Goal: Task Accomplishment & Management: Use online tool/utility

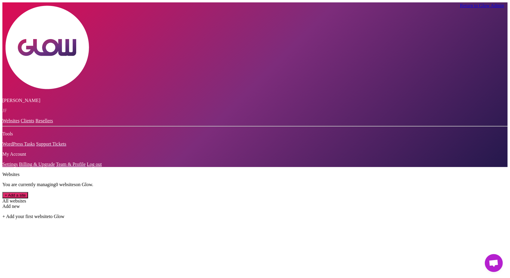
click at [490, 260] on span "Открытый чат" at bounding box center [494, 264] width 10 height 8
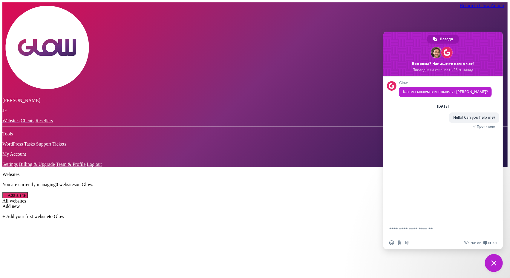
click at [490, 260] on span "Закрыть чат" at bounding box center [494, 263] width 18 height 18
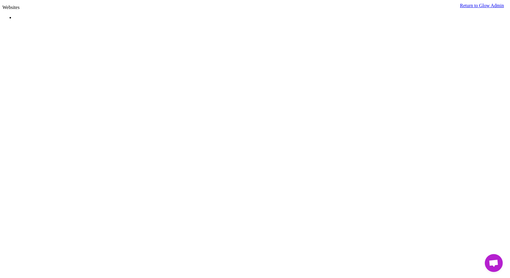
click at [493, 263] on span "Открытый чат" at bounding box center [494, 264] width 10 height 8
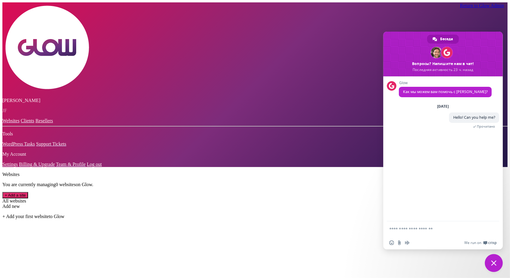
click at [493, 263] on span "Закрыть чат" at bounding box center [493, 263] width 5 height 5
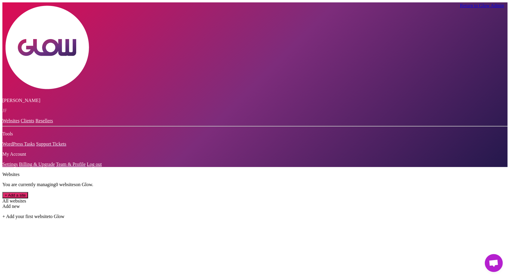
click at [484, 7] on link "Return to Glow Admin" at bounding box center [482, 5] width 44 height 5
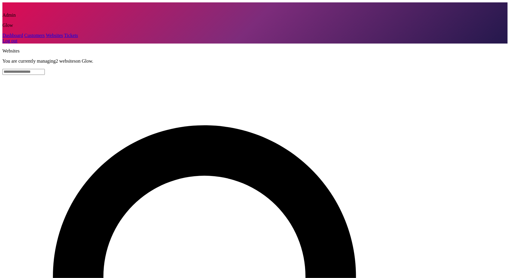
click at [26, 38] on link "Customers" at bounding box center [34, 35] width 20 height 5
click at [27, 38] on link "Customers" at bounding box center [34, 35] width 20 height 5
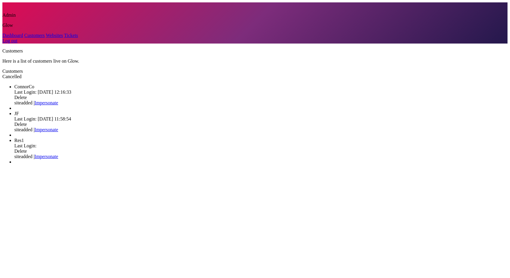
click at [58, 100] on link "Impersonate" at bounding box center [47, 102] width 24 height 5
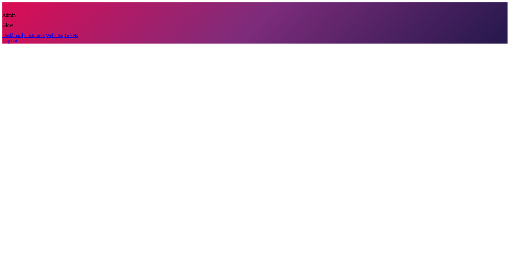
click at [25, 38] on link "Customers" at bounding box center [34, 35] width 20 height 5
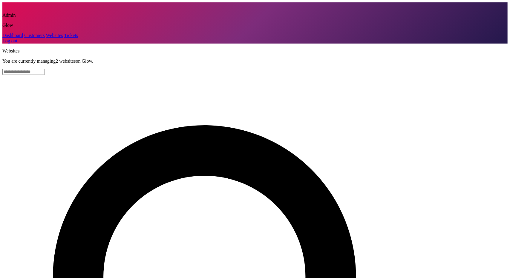
click at [25, 38] on link "Customers" at bounding box center [34, 35] width 20 height 5
click at [44, 38] on link "Customers" at bounding box center [34, 35] width 20 height 5
click at [25, 38] on link "Customers" at bounding box center [34, 35] width 20 height 5
click at [24, 38] on link "Customers" at bounding box center [34, 35] width 20 height 5
click at [26, 38] on link "Customers" at bounding box center [34, 35] width 20 height 5
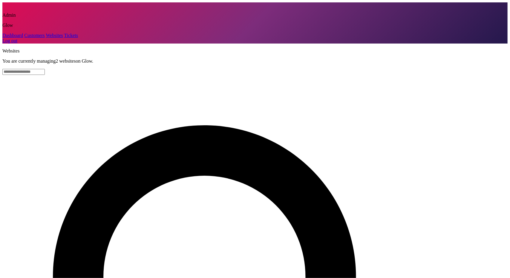
click at [26, 38] on link "Customers" at bounding box center [34, 35] width 20 height 5
click at [23, 38] on link "Dashboard" at bounding box center [12, 35] width 21 height 5
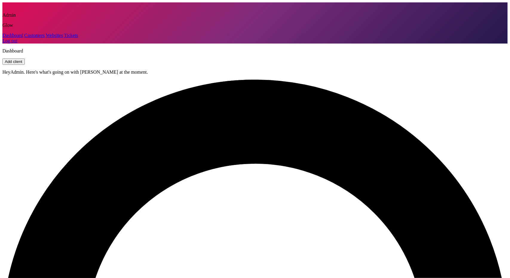
click at [28, 38] on link "Customers" at bounding box center [34, 35] width 20 height 5
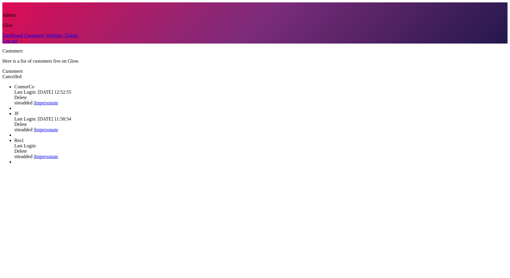
click at [58, 100] on link "Impersonate" at bounding box center [47, 102] width 24 height 5
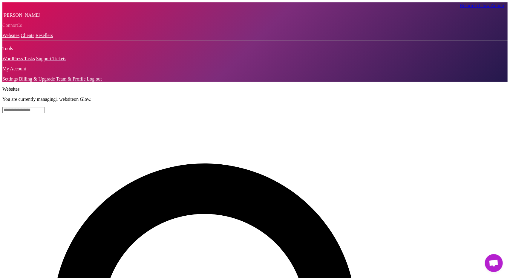
click at [500, 262] on span "Открытый чат" at bounding box center [494, 263] width 18 height 18
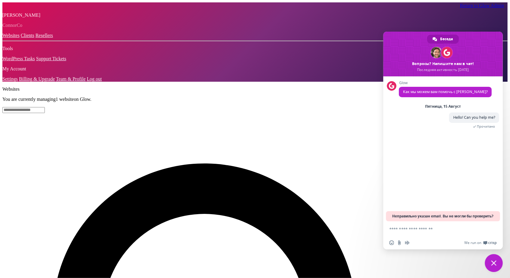
click at [497, 264] on span "Закрыть чат" at bounding box center [494, 263] width 18 height 18
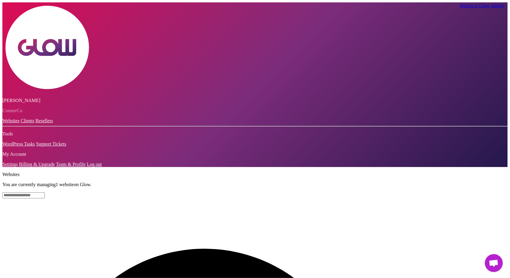
click at [490, 259] on span "Открытый чат" at bounding box center [494, 263] width 18 height 18
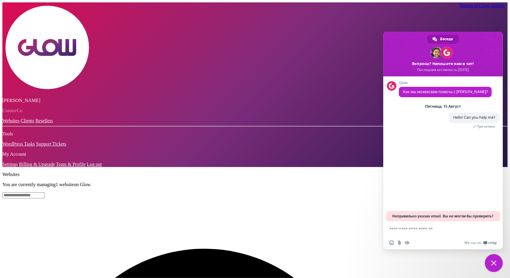
click at [494, 262] on span "Закрыть чат" at bounding box center [493, 263] width 5 height 5
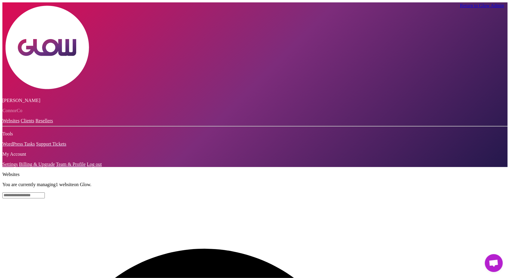
click at [465, 7] on link "Return to Glow Admin" at bounding box center [482, 5] width 44 height 5
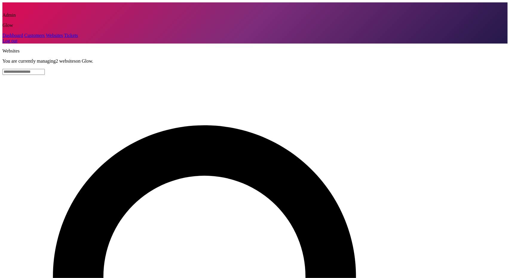
click at [24, 38] on link "Customers" at bounding box center [34, 35] width 20 height 5
click at [27, 38] on link "Customers" at bounding box center [34, 35] width 20 height 5
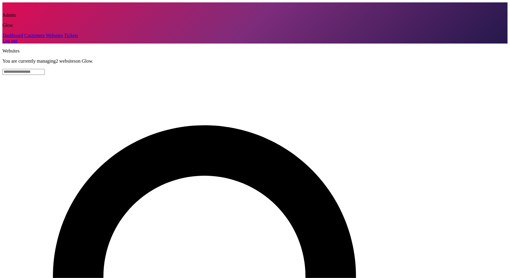
click at [46, 38] on link "Websites" at bounding box center [54, 35] width 17 height 5
drag, startPoint x: 26, startPoint y: 55, endPoint x: 24, endPoint y: 61, distance: 5.9
click at [26, 38] on link "Customers" at bounding box center [34, 35] width 20 height 5
click at [64, 38] on link "Tickets" at bounding box center [71, 35] width 14 height 5
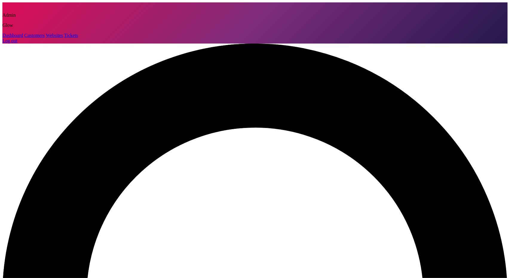
click at [23, 38] on link "Dashboard" at bounding box center [12, 35] width 21 height 5
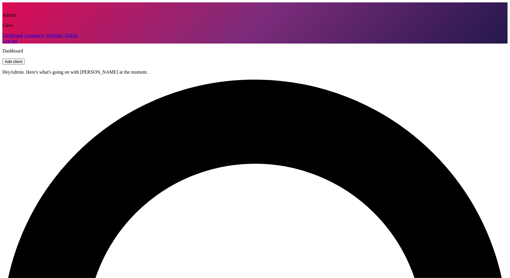
click at [25, 38] on link "Customers" at bounding box center [34, 35] width 20 height 5
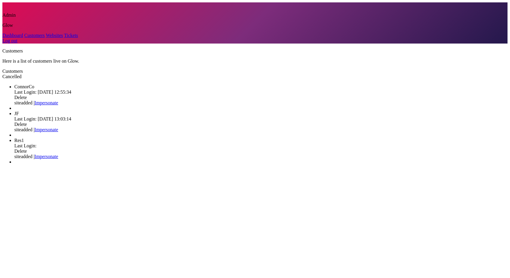
click at [58, 127] on link "Impersonate" at bounding box center [47, 129] width 24 height 5
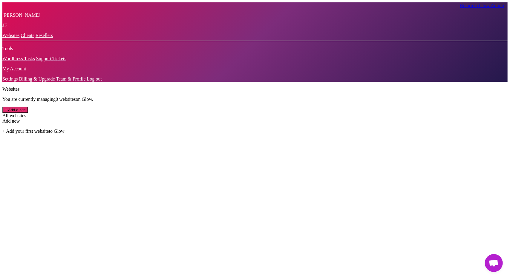
click at [489, 261] on span "Открытый чат" at bounding box center [494, 264] width 10 height 8
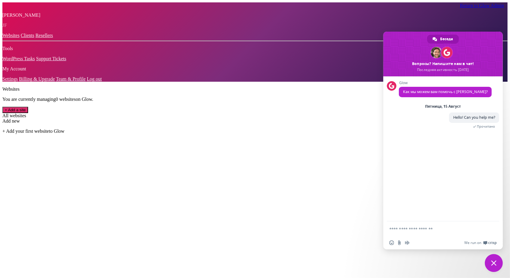
click at [493, 264] on span "Закрыть чат" at bounding box center [493, 263] width 5 height 5
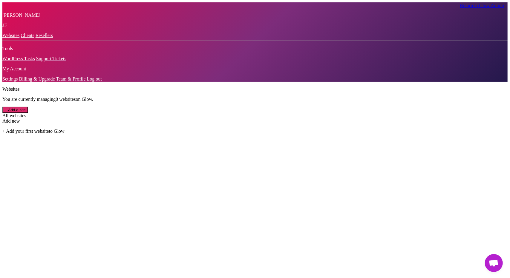
click at [480, 6] on link "Return to Glow Admin" at bounding box center [482, 5] width 44 height 5
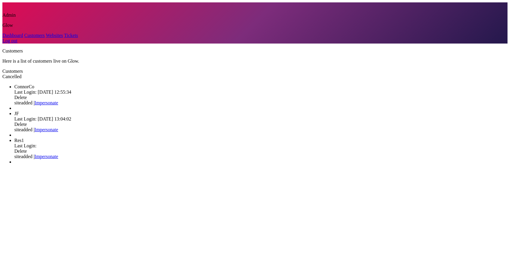
click at [58, 100] on link "Impersonate" at bounding box center [47, 102] width 24 height 5
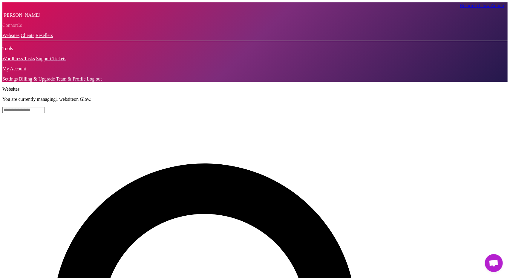
click at [488, 258] on span "Открытый чат" at bounding box center [494, 263] width 18 height 18
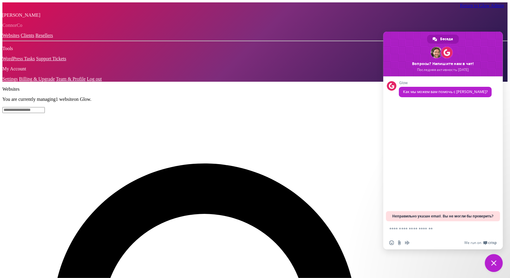
click at [421, 230] on textarea "Отправьте сообщение..." at bounding box center [437, 229] width 96 height 15
click at [490, 264] on span "Закрыть чат" at bounding box center [494, 263] width 18 height 18
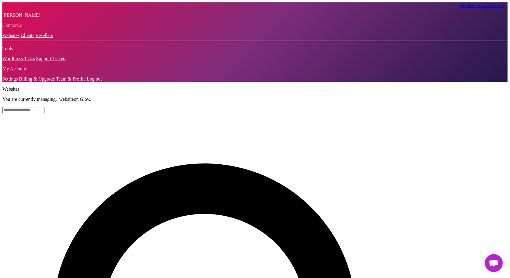
click at [493, 264] on span "Открытый чат" at bounding box center [494, 264] width 10 height 8
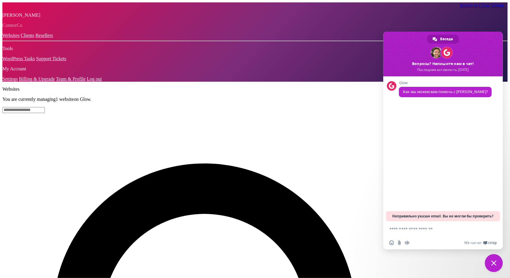
click at [493, 264] on span "Закрыть чат" at bounding box center [493, 263] width 5 height 5
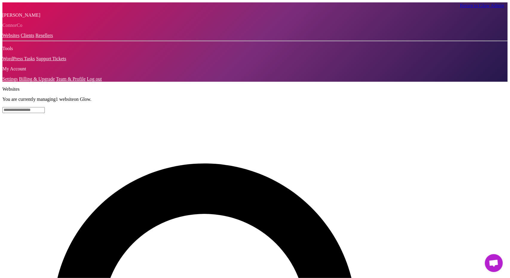
click at [493, 264] on span "Открытый чат" at bounding box center [494, 264] width 10 height 8
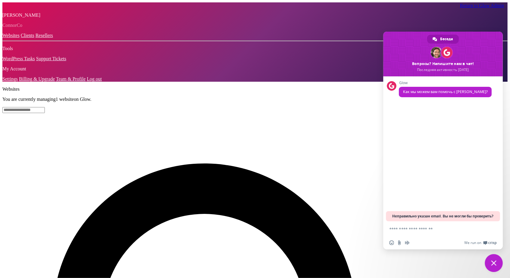
click at [493, 264] on span "Закрыть чат" at bounding box center [493, 263] width 5 height 5
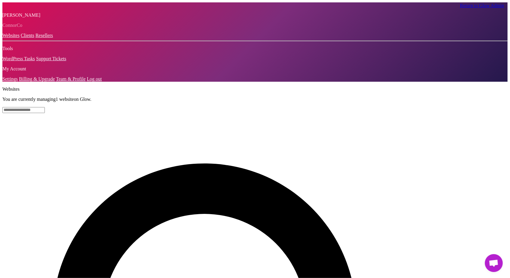
click at [469, 8] on link "Return to Glow Admin" at bounding box center [482, 5] width 44 height 5
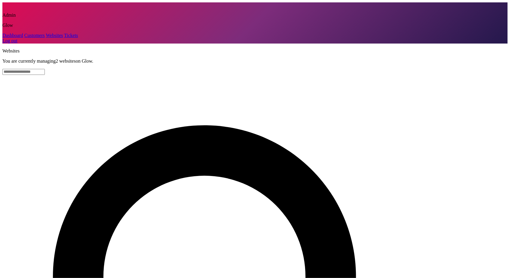
click at [25, 38] on link "Customers" at bounding box center [34, 35] width 20 height 5
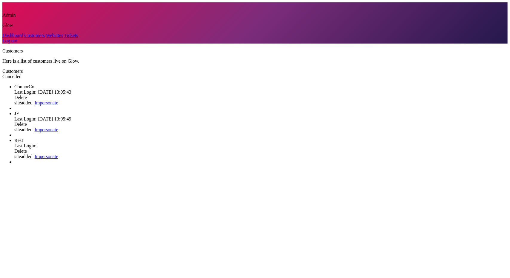
click at [58, 127] on link "Impersonate" at bounding box center [47, 129] width 24 height 5
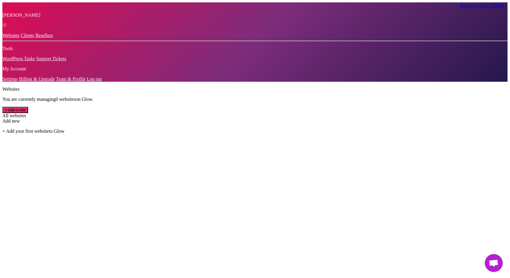
click at [494, 264] on span "Открытый чат" at bounding box center [494, 264] width 10 height 8
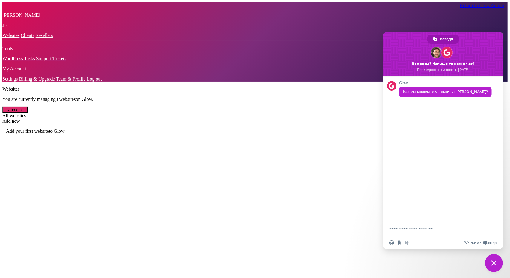
click at [416, 230] on textarea "Отправьте сообщение..." at bounding box center [437, 229] width 96 height 15
type textarea "*****"
click at [493, 230] on span "Отправить" at bounding box center [492, 229] width 4 height 4
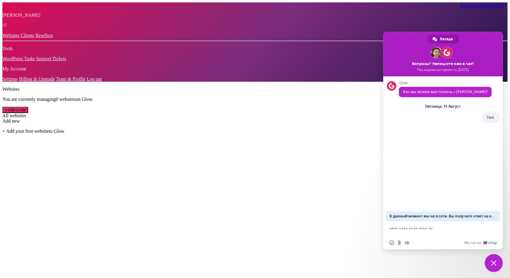
click at [302, 132] on div "Websites You are currently managing 0 website s on Glow. + Add a site All websi…" at bounding box center [254, 110] width 505 height 47
click at [496, 267] on span "Закрыть чат" at bounding box center [494, 263] width 18 height 18
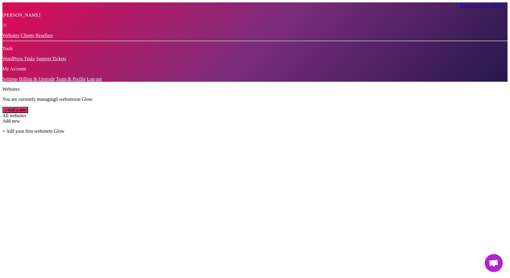
click at [476, 7] on link "Return to Glow Admin" at bounding box center [482, 5] width 44 height 5
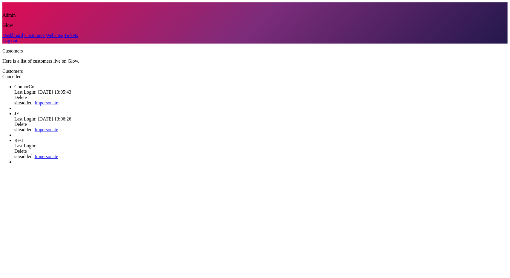
click at [58, 100] on link "Impersonate" at bounding box center [47, 102] width 24 height 5
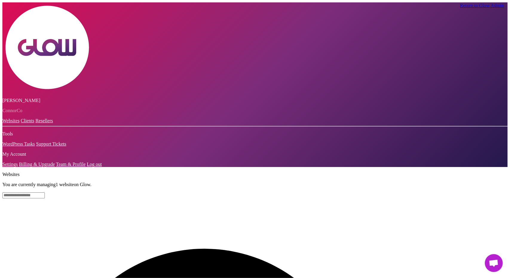
click at [494, 265] on span "Открытый чат" at bounding box center [494, 264] width 10 height 8
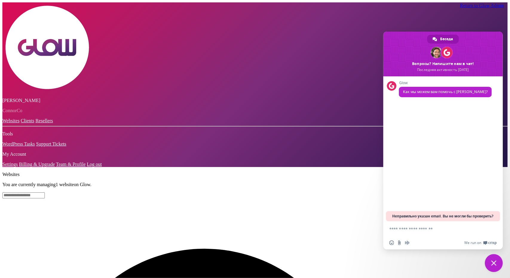
click at [492, 266] on span "Закрыть чат" at bounding box center [494, 263] width 18 height 18
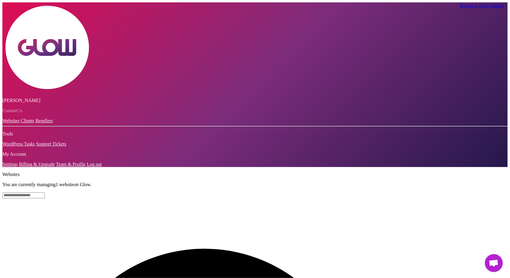
click at [467, 8] on link "Return to Glow Admin" at bounding box center [482, 5] width 44 height 5
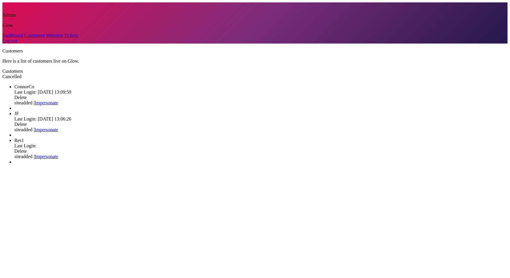
click at [58, 127] on link "Impersonate" at bounding box center [47, 129] width 24 height 5
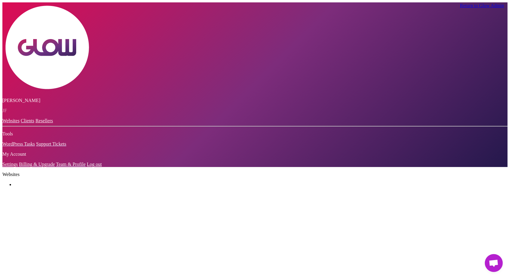
click at [492, 263] on span "Открытый чат" at bounding box center [494, 264] width 10 height 8
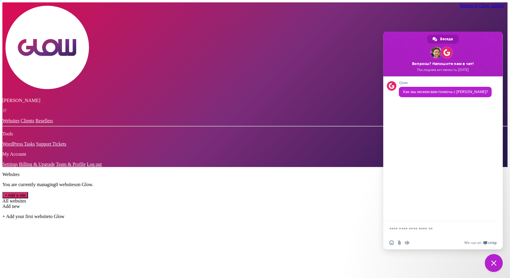
click at [492, 263] on span "Закрыть чат" at bounding box center [493, 263] width 5 height 5
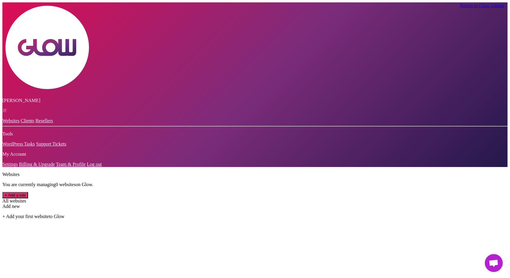
click at [494, 260] on span "Открытый чат" at bounding box center [494, 264] width 10 height 8
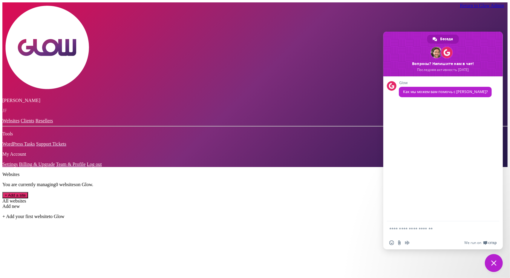
click at [494, 260] on span "Закрыть чат" at bounding box center [494, 263] width 18 height 18
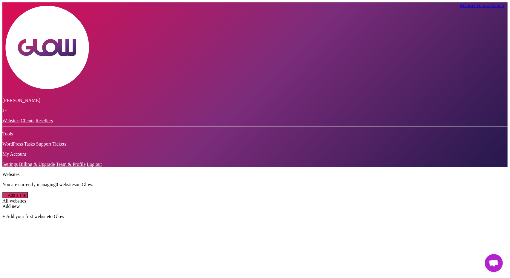
click at [494, 260] on span "Открытый чат" at bounding box center [494, 264] width 10 height 8
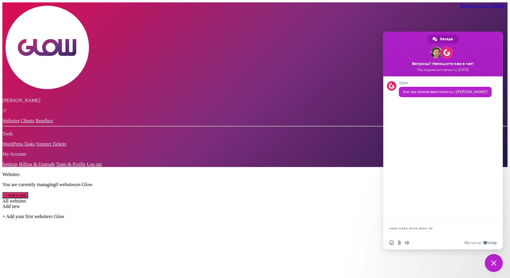
click at [494, 260] on span "Закрыть чат" at bounding box center [494, 263] width 18 height 18
